Goal: Navigation & Orientation: Find specific page/section

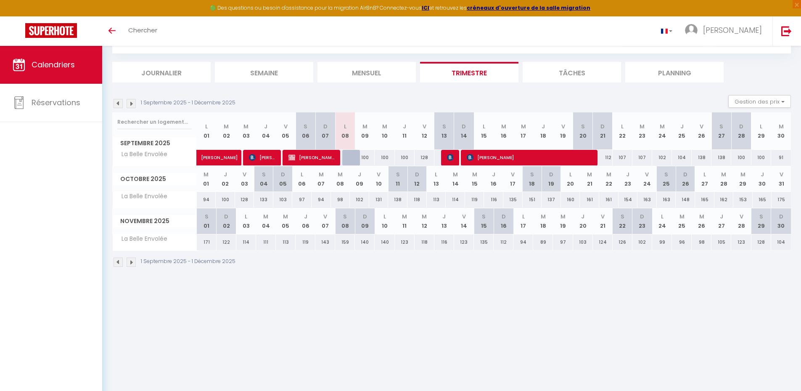
scroll to position [42, 0]
click at [130, 260] on img at bounding box center [131, 261] width 9 height 9
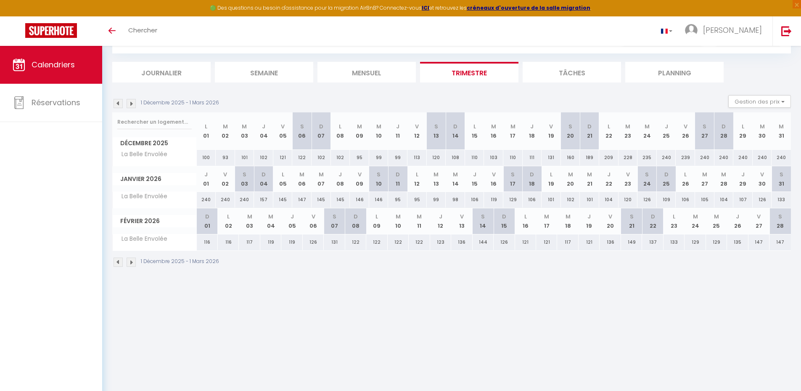
click at [117, 260] on img at bounding box center [118, 261] width 9 height 9
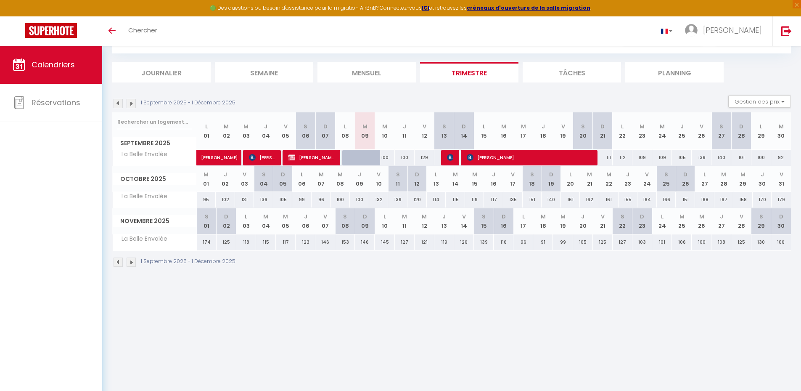
click at [130, 262] on img at bounding box center [131, 261] width 9 height 9
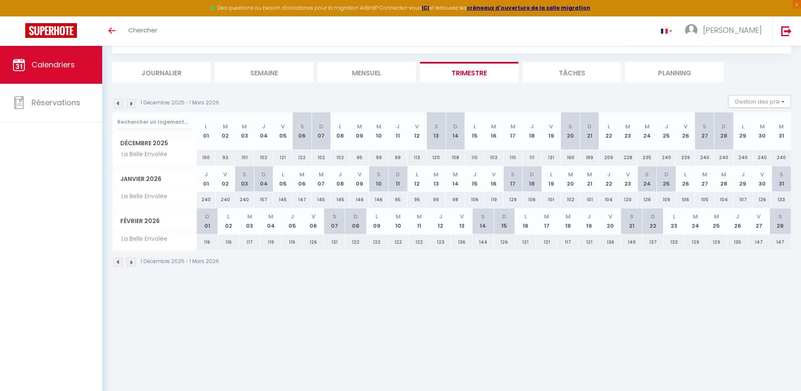
click at [119, 261] on img at bounding box center [118, 261] width 9 height 9
